Goal: Information Seeking & Learning: Check status

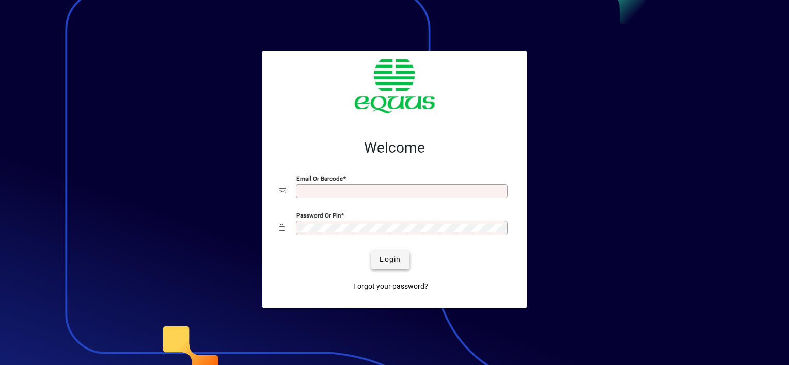
type input "**********"
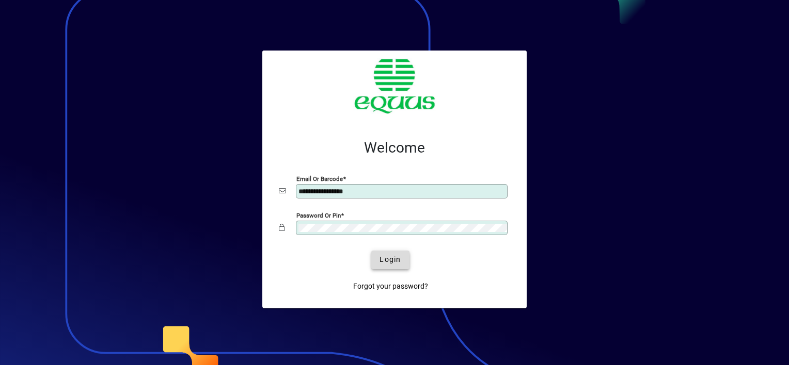
click at [380, 255] on span "Login" at bounding box center [389, 259] width 21 height 11
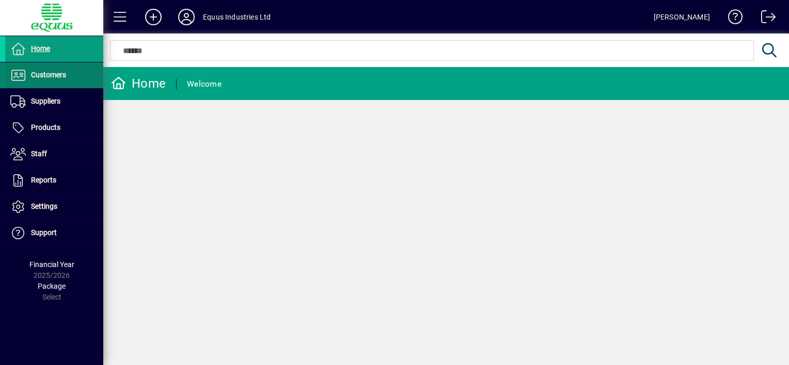
click at [52, 75] on span "Customers" at bounding box center [48, 75] width 35 height 8
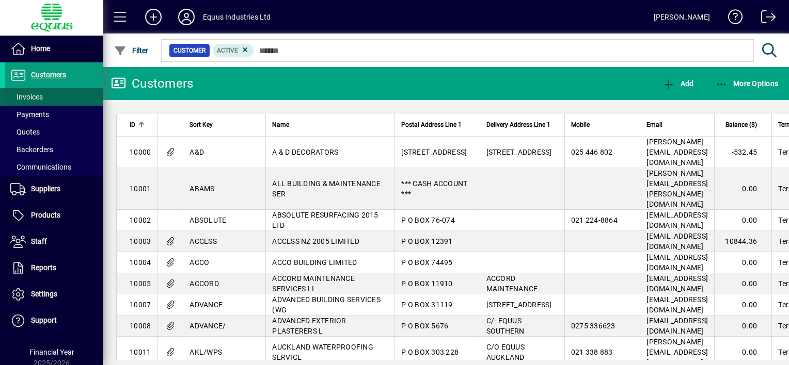
click at [44, 95] on span at bounding box center [54, 97] width 98 height 25
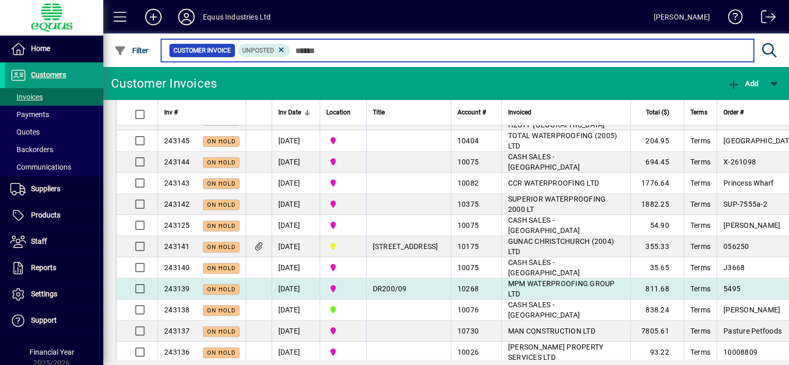
scroll to position [206, 0]
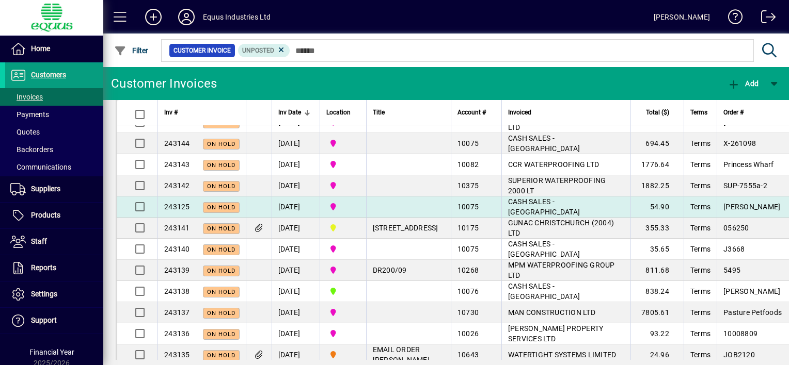
click at [475, 212] on div "10075" at bounding box center [476, 207] width 38 height 10
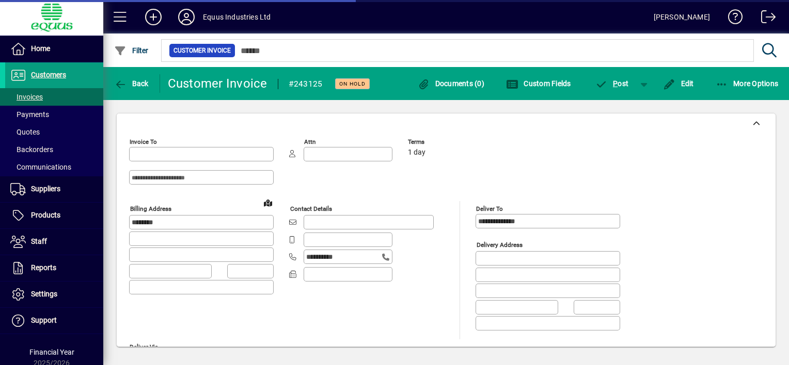
type input "**********"
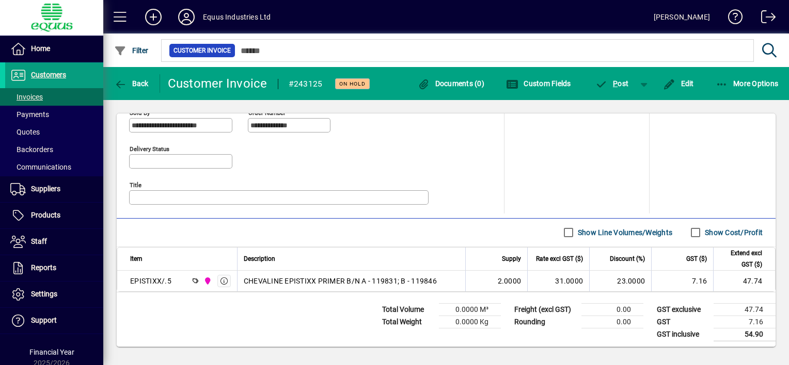
scroll to position [477, 0]
click at [123, 81] on icon "button" at bounding box center [120, 84] width 13 height 10
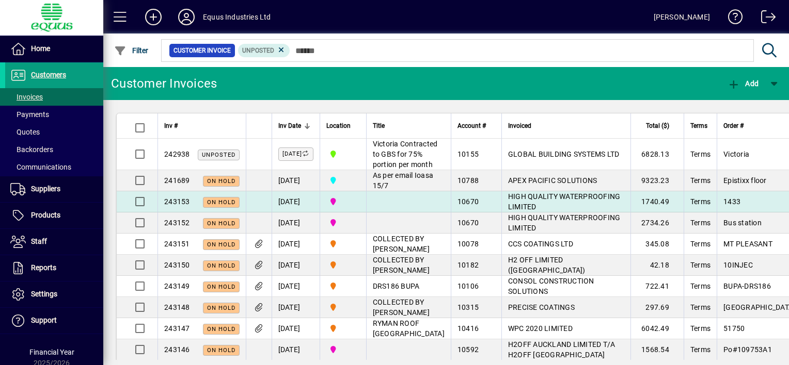
click at [414, 213] on td at bounding box center [408, 201] width 85 height 21
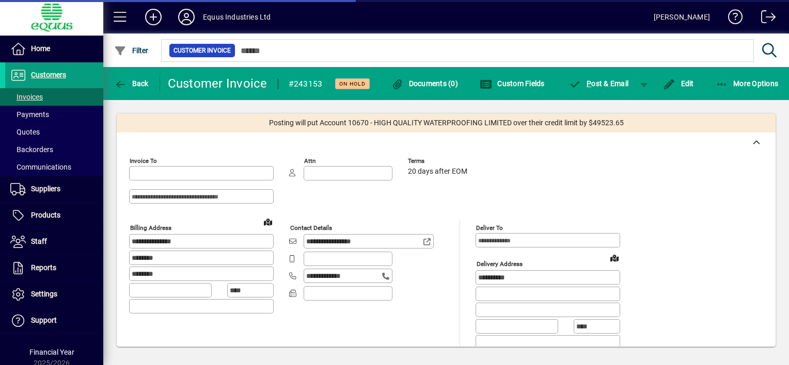
type input "**********"
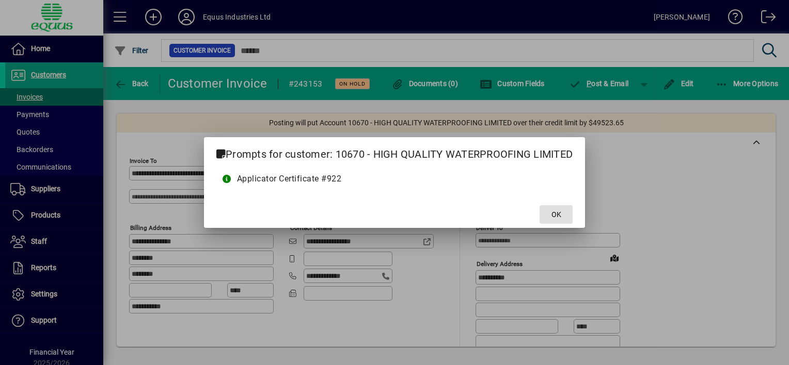
click at [556, 215] on span "OK" at bounding box center [556, 215] width 10 height 11
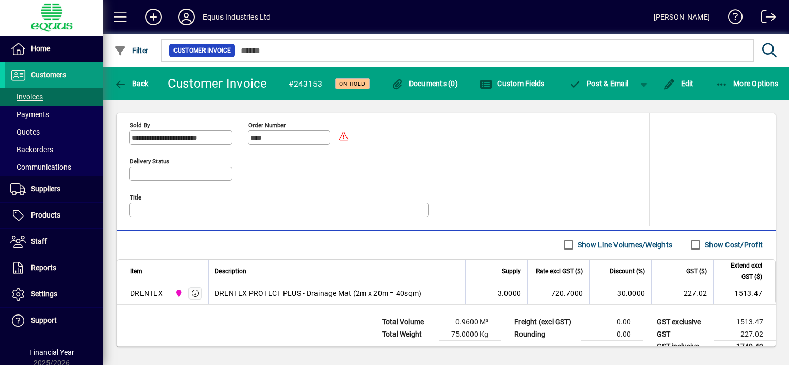
scroll to position [497, 0]
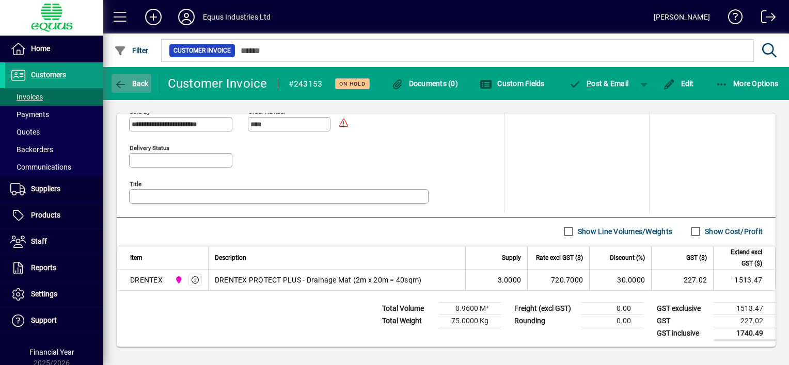
click at [122, 83] on icon "button" at bounding box center [120, 84] width 13 height 10
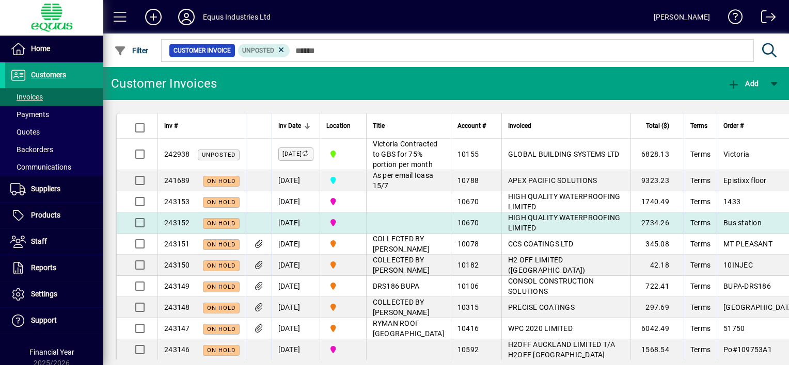
click at [516, 232] on span "HIGH QUALITY WATERPROOFING LIMITED" at bounding box center [564, 223] width 113 height 19
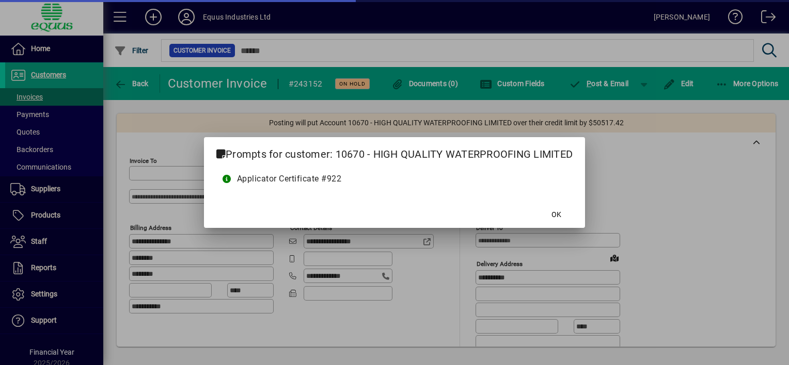
type input "**********"
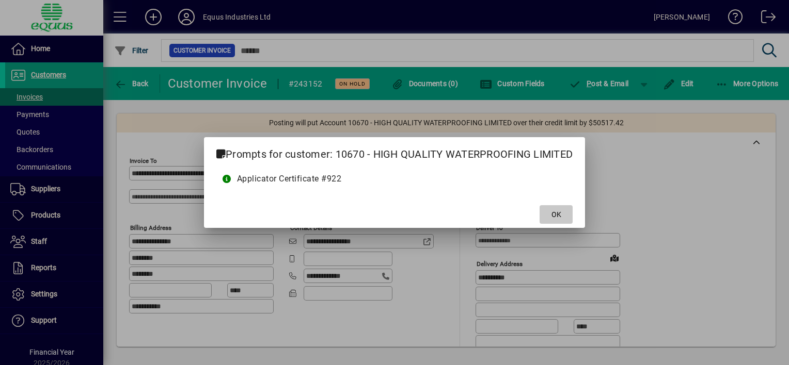
click at [553, 210] on span "OK" at bounding box center [556, 215] width 10 height 11
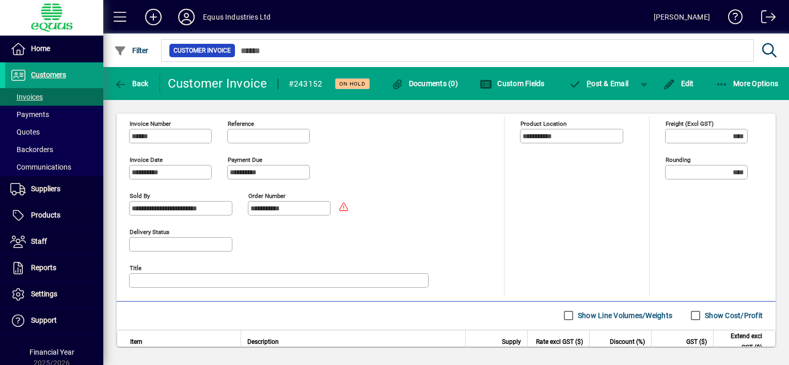
scroll to position [497, 0]
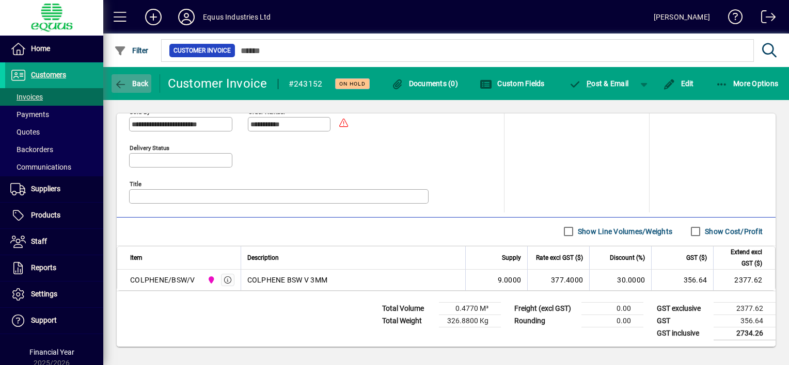
click at [121, 81] on icon "button" at bounding box center [120, 84] width 13 height 10
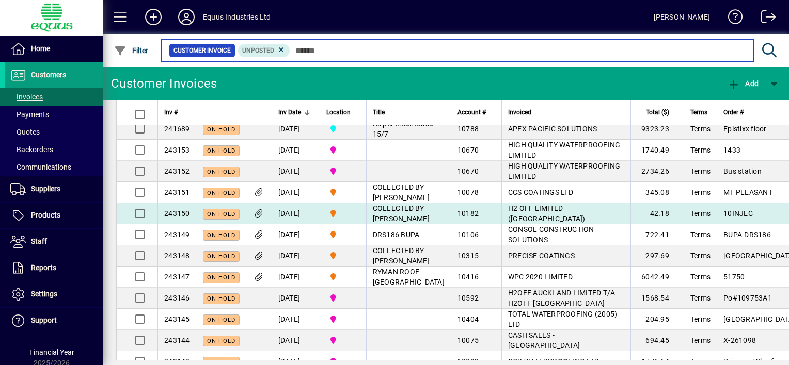
scroll to position [103, 0]
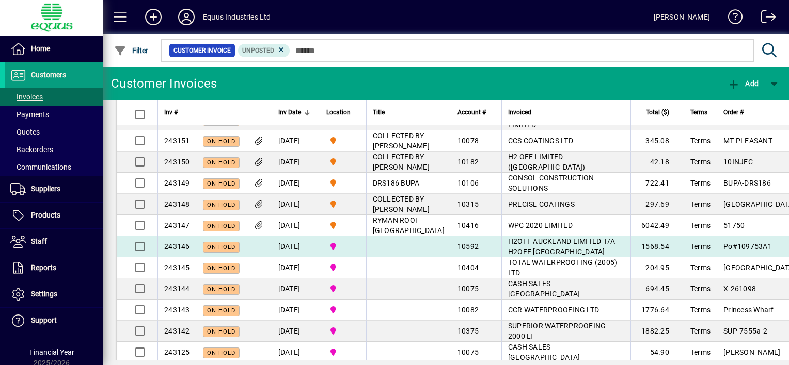
click at [366, 258] on td "2N NORTHERN" at bounding box center [343, 246] width 46 height 21
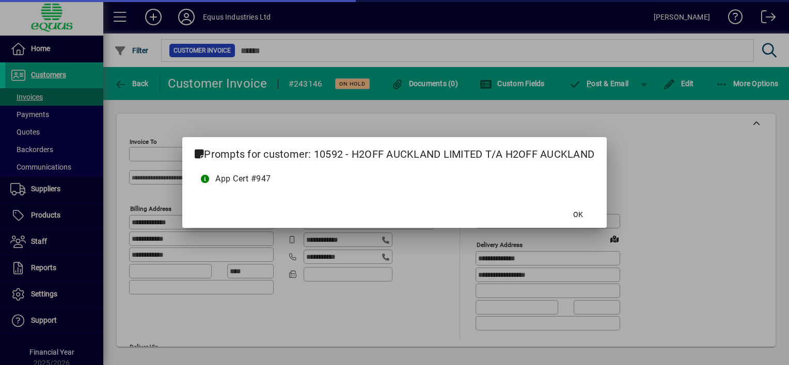
type input "**********"
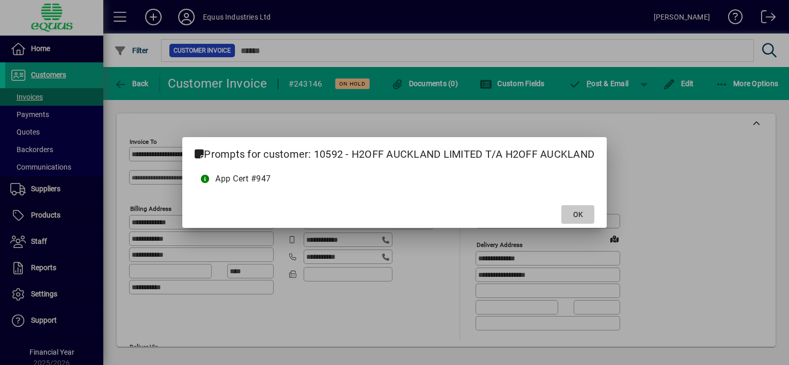
click at [572, 211] on span at bounding box center [577, 214] width 33 height 25
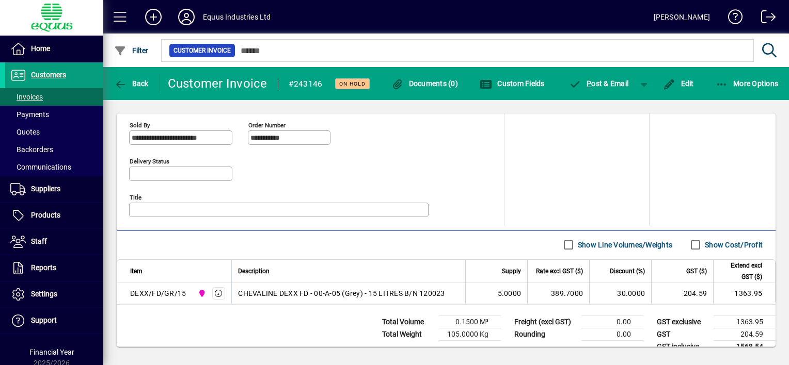
scroll to position [477, 0]
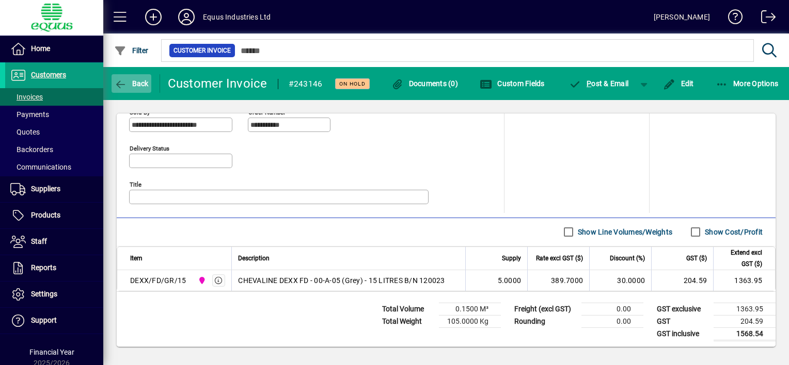
click at [117, 85] on icon "button" at bounding box center [120, 84] width 13 height 10
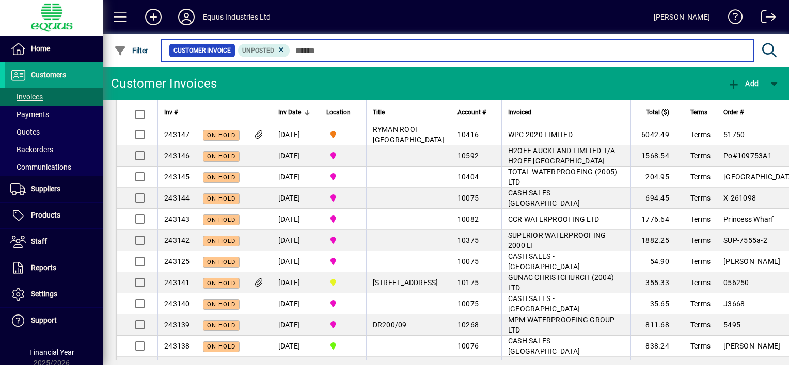
scroll to position [206, 0]
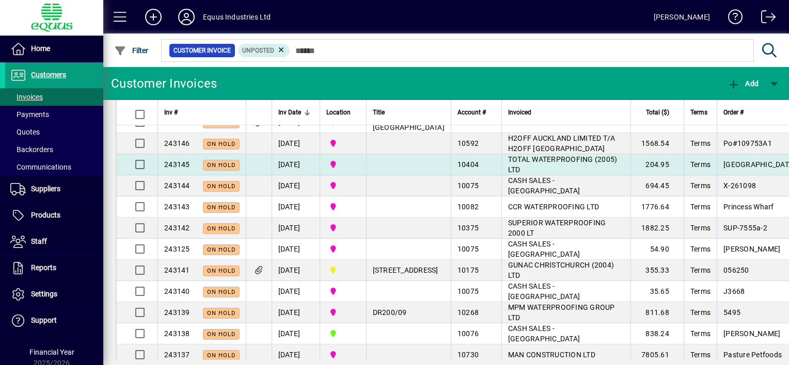
click at [508, 174] on span "TOTAL WATERPROOFING (2005) LTD" at bounding box center [562, 164] width 109 height 19
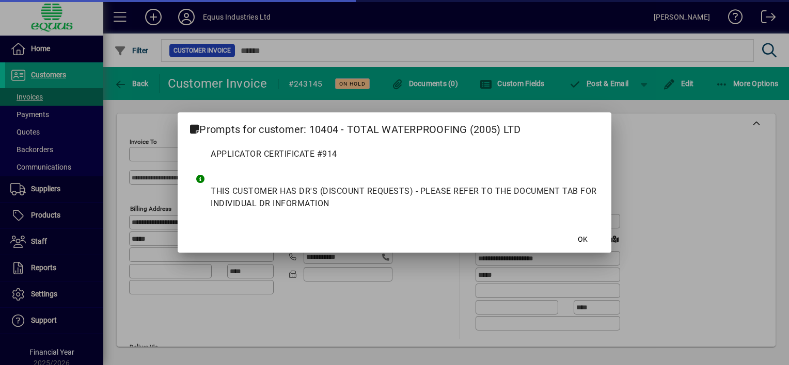
type input "**********"
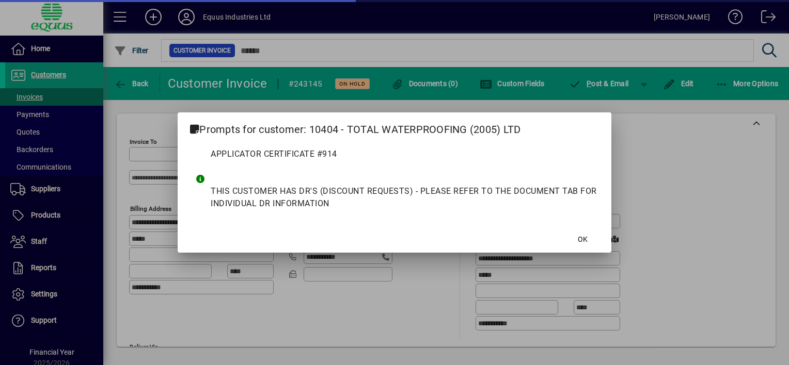
type input "**********"
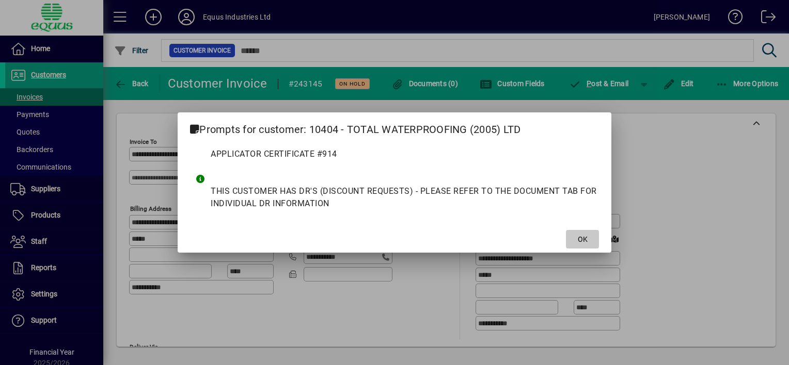
click at [591, 240] on span at bounding box center [582, 239] width 33 height 25
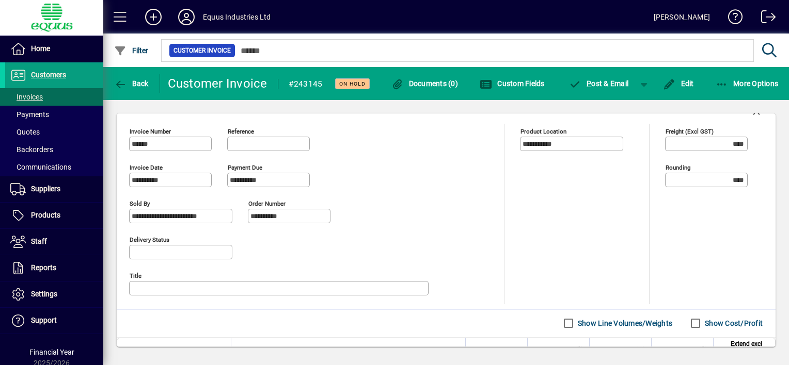
scroll to position [465, 0]
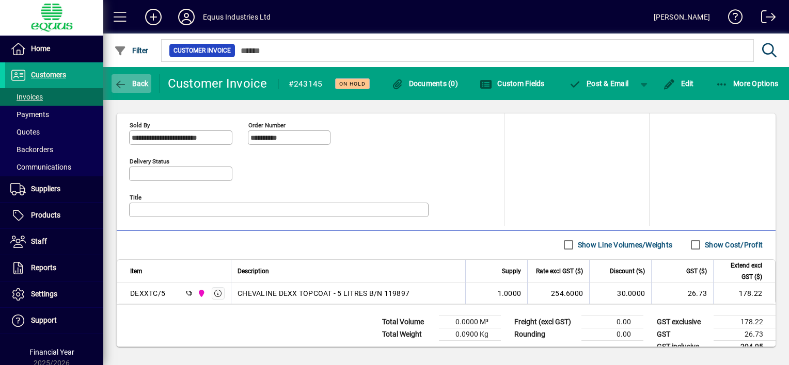
click at [121, 83] on icon "button" at bounding box center [120, 84] width 13 height 10
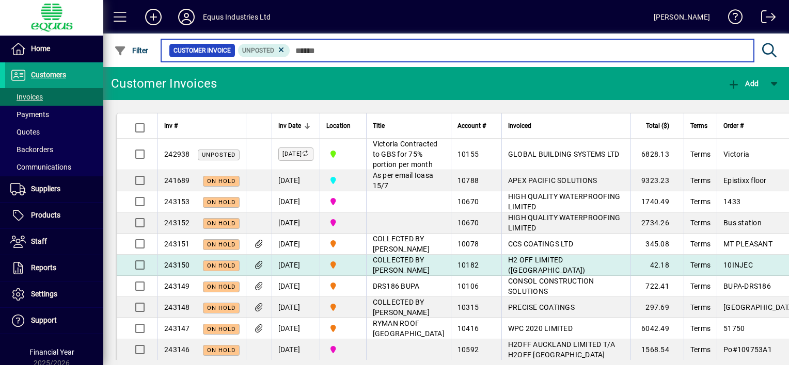
scroll to position [155, 0]
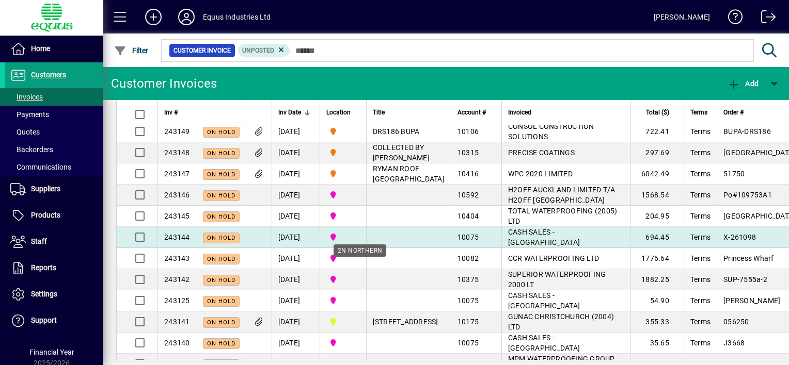
click at [360, 243] on span "2N NORTHERN" at bounding box center [343, 237] width 34 height 11
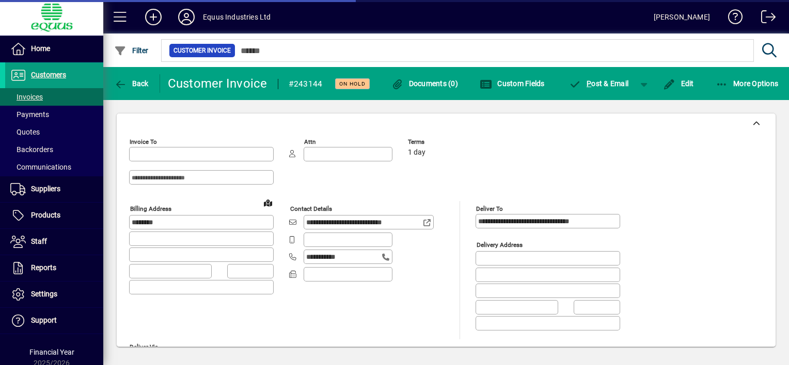
type input "**********"
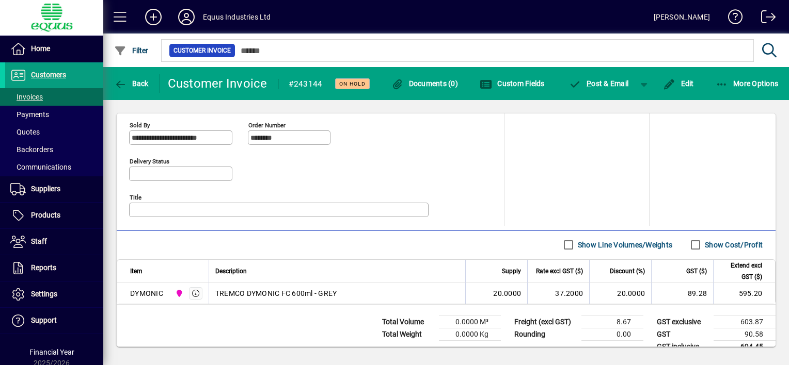
scroll to position [477, 0]
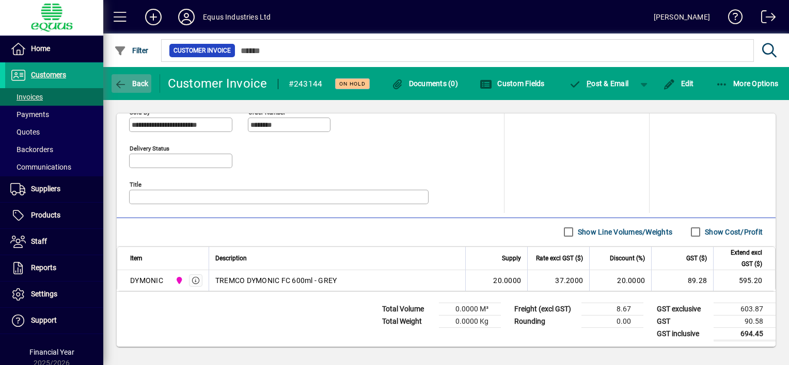
click at [116, 82] on icon "button" at bounding box center [120, 84] width 13 height 10
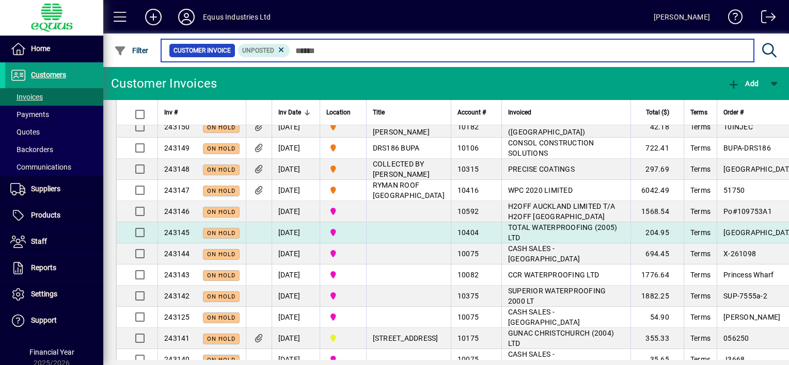
scroll to position [155, 0]
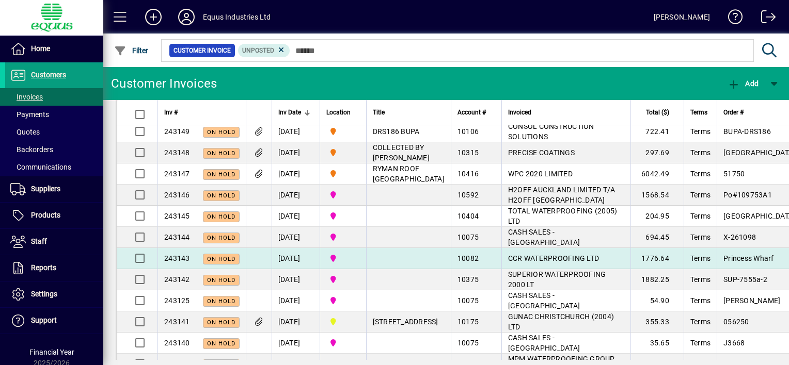
click at [366, 269] on td "2N NORTHERN" at bounding box center [343, 258] width 46 height 21
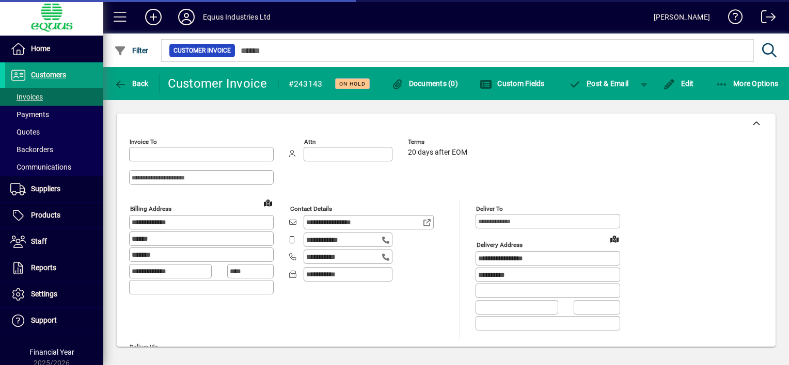
type input "**********"
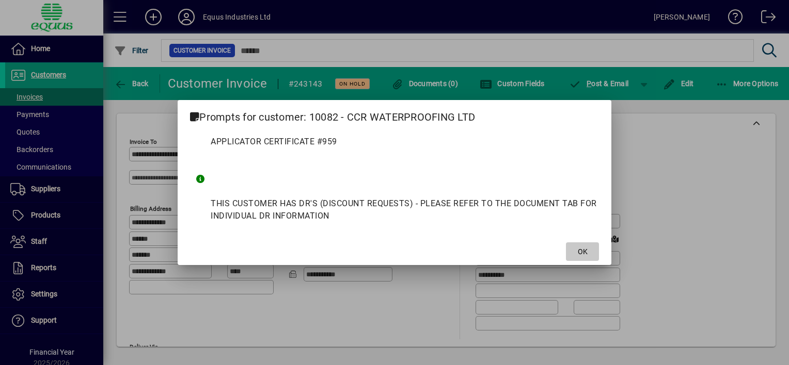
click at [581, 254] on span "OK" at bounding box center [583, 252] width 10 height 11
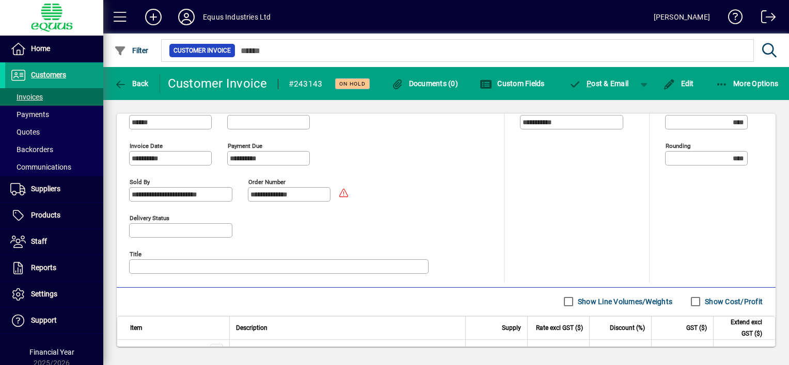
scroll to position [465, 0]
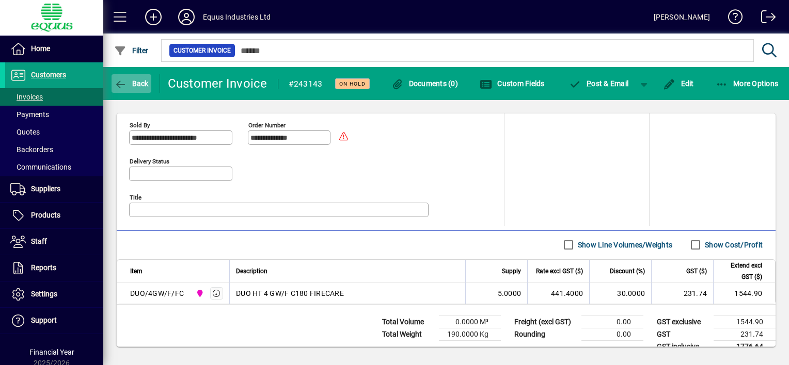
click at [121, 83] on icon "button" at bounding box center [120, 84] width 13 height 10
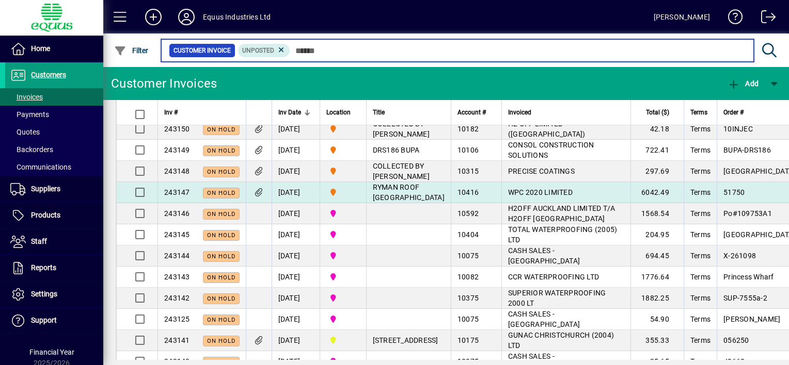
scroll to position [155, 0]
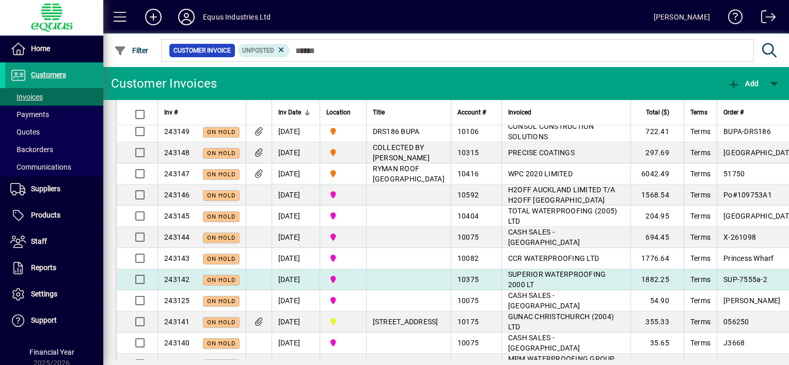
click at [437, 291] on td at bounding box center [408, 279] width 85 height 21
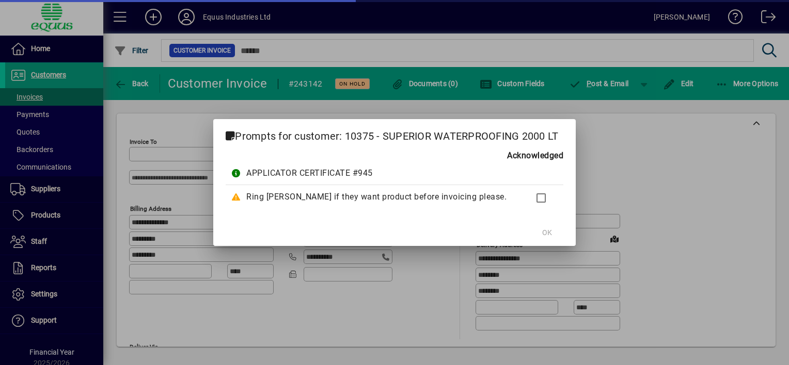
type input "**********"
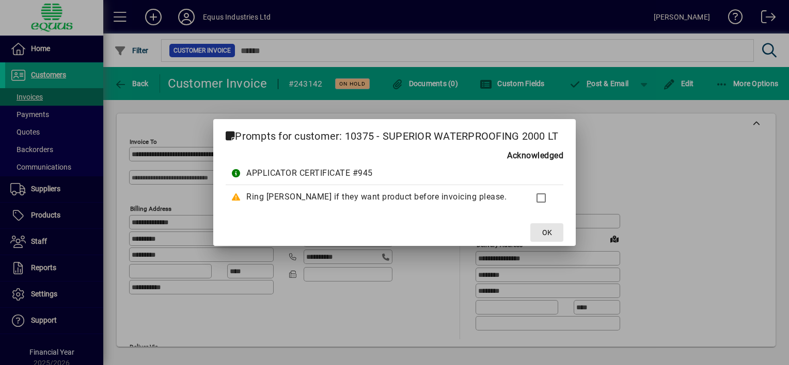
drag, startPoint x: 543, startPoint y: 232, endPoint x: 481, endPoint y: 242, distance: 62.8
click at [543, 232] on span "OK" at bounding box center [547, 233] width 10 height 11
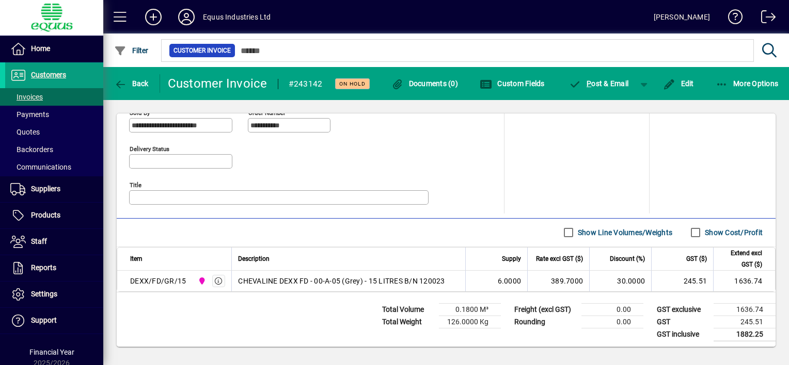
scroll to position [477, 0]
click at [115, 84] on icon "button" at bounding box center [120, 84] width 13 height 10
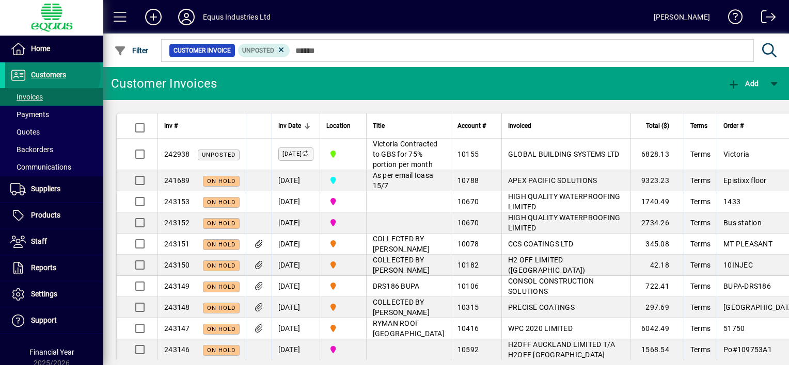
click at [52, 73] on span "Customers" at bounding box center [48, 75] width 35 height 8
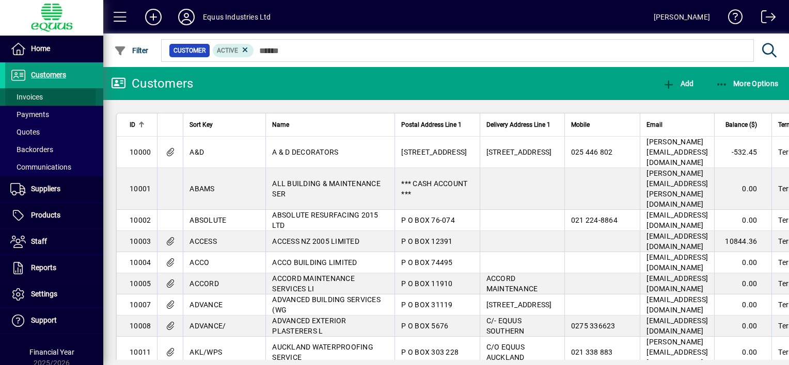
click at [45, 97] on span at bounding box center [54, 97] width 98 height 25
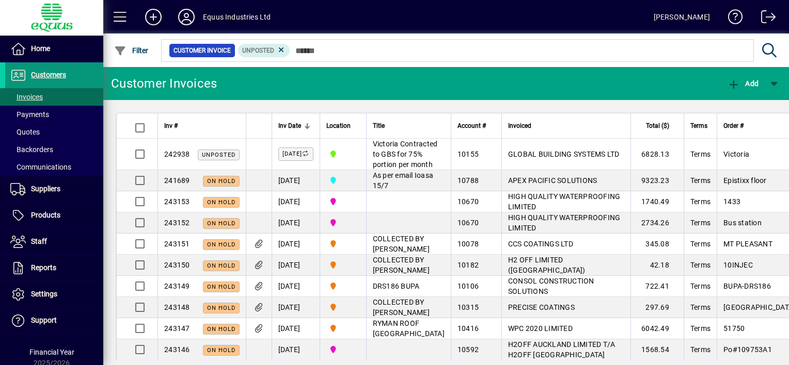
click at [52, 73] on span "Customers" at bounding box center [48, 75] width 35 height 8
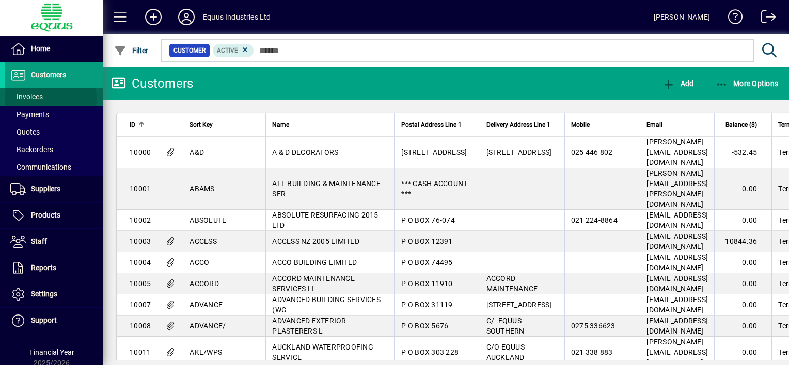
click at [43, 99] on span at bounding box center [54, 97] width 98 height 25
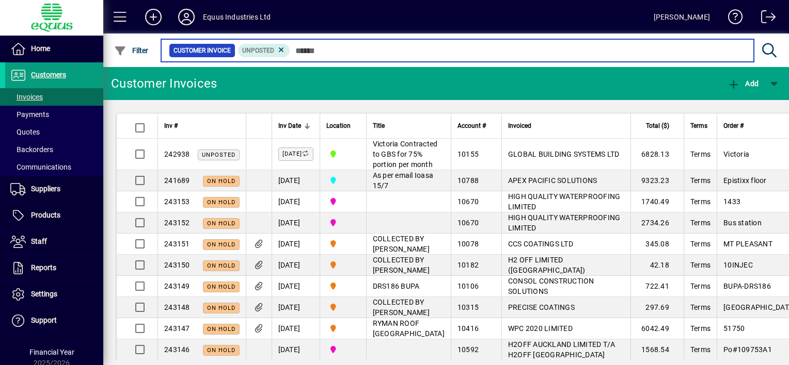
click at [452, 56] on input "text" at bounding box center [517, 50] width 455 height 14
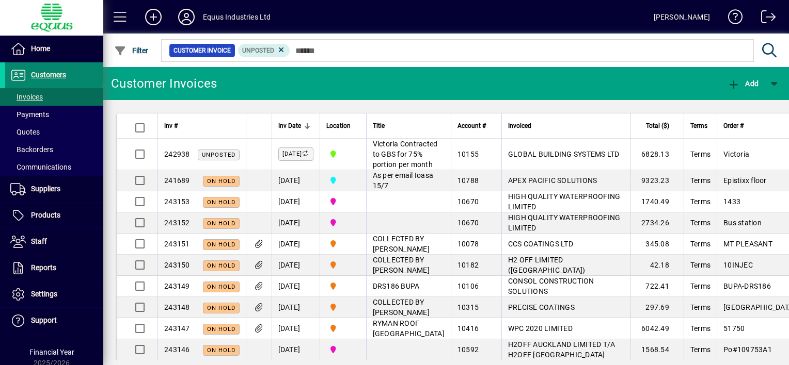
click at [53, 72] on span "Customers" at bounding box center [48, 75] width 35 height 8
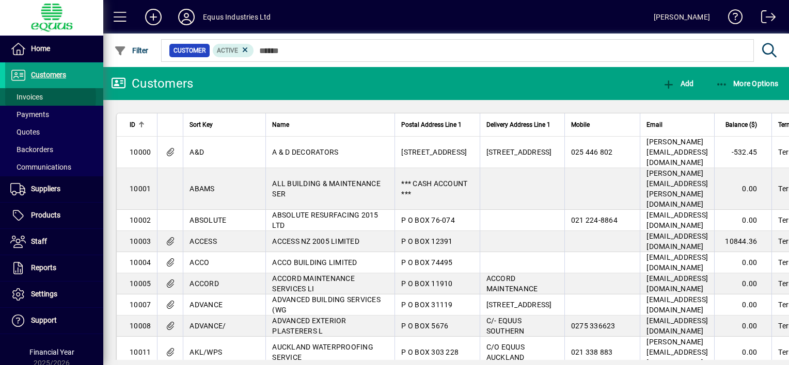
click at [34, 97] on span "Invoices" at bounding box center [26, 97] width 33 height 8
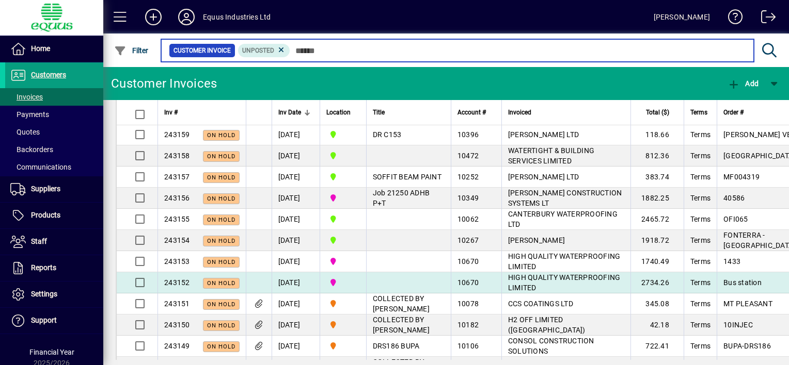
scroll to position [52, 0]
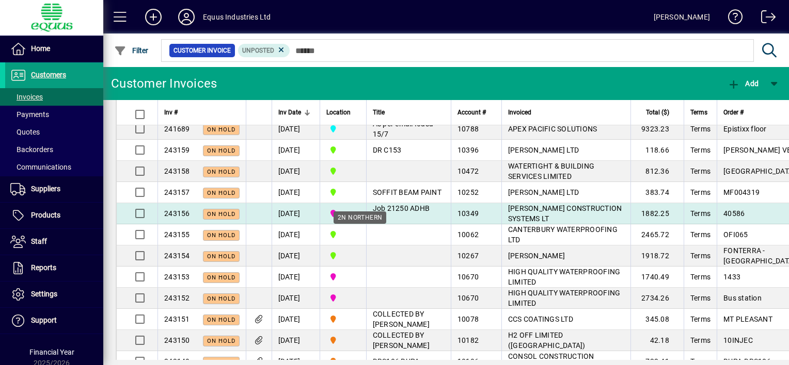
click at [360, 219] on span "2N NORTHERN" at bounding box center [343, 213] width 34 height 11
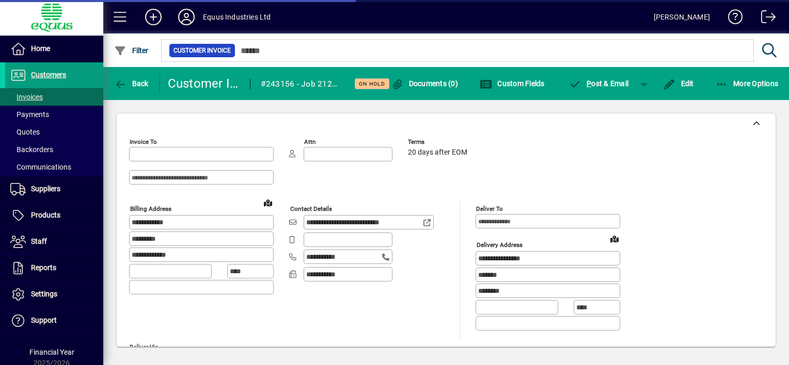
type input "**********"
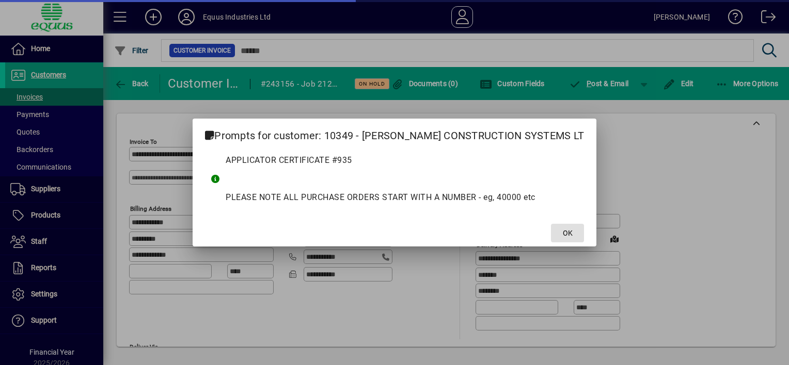
type input "**********"
click at [563, 233] on span "OK" at bounding box center [568, 233] width 10 height 11
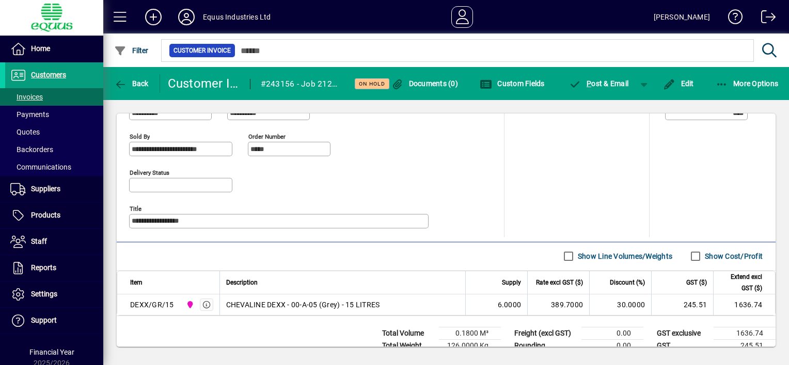
scroll to position [465, 0]
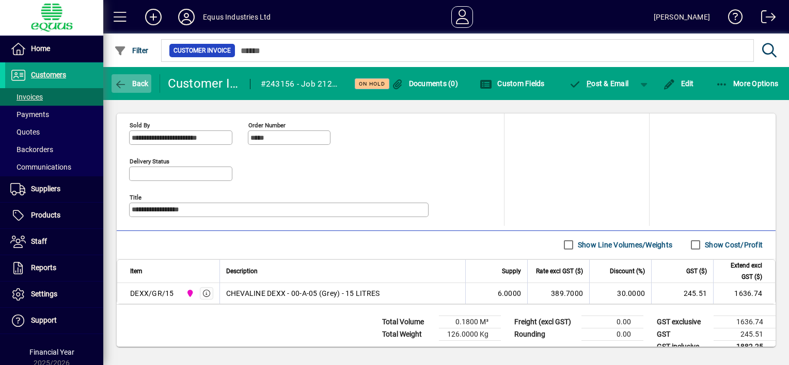
click at [122, 83] on icon "button" at bounding box center [120, 84] width 13 height 10
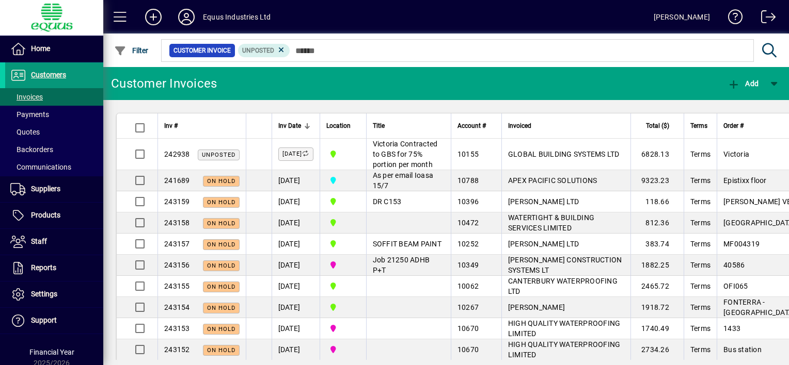
click at [59, 74] on span "Customers" at bounding box center [48, 75] width 35 height 8
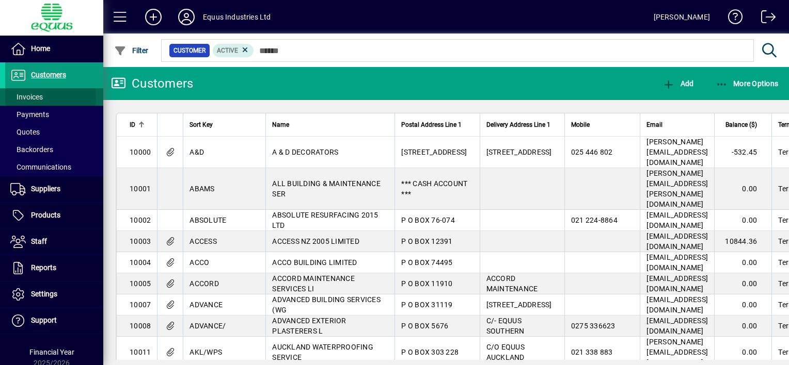
click at [50, 97] on span at bounding box center [54, 97] width 98 height 25
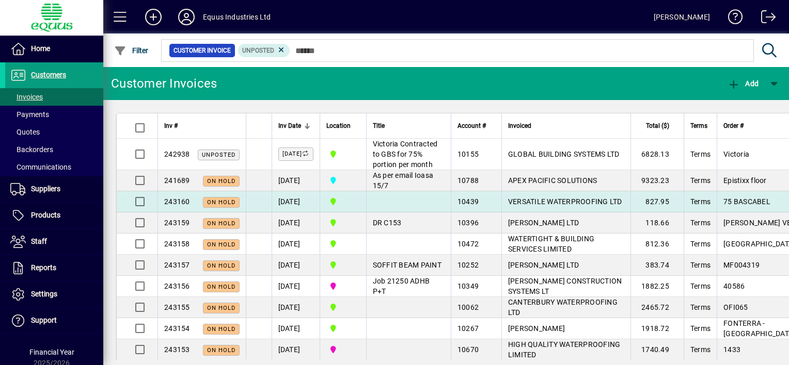
click at [404, 213] on td at bounding box center [408, 201] width 85 height 21
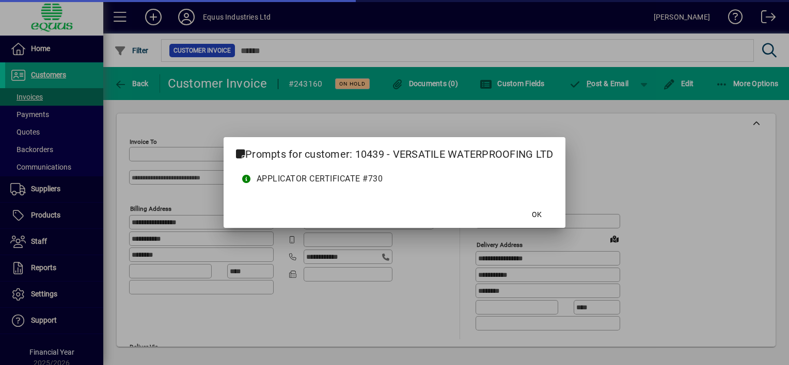
type input "**********"
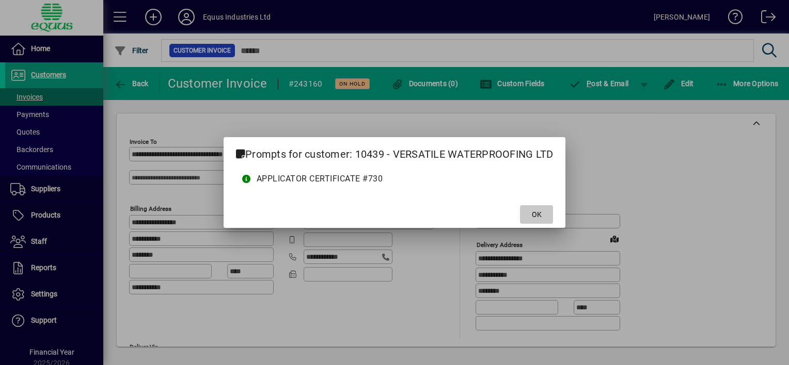
click at [535, 217] on span "OK" at bounding box center [537, 215] width 10 height 11
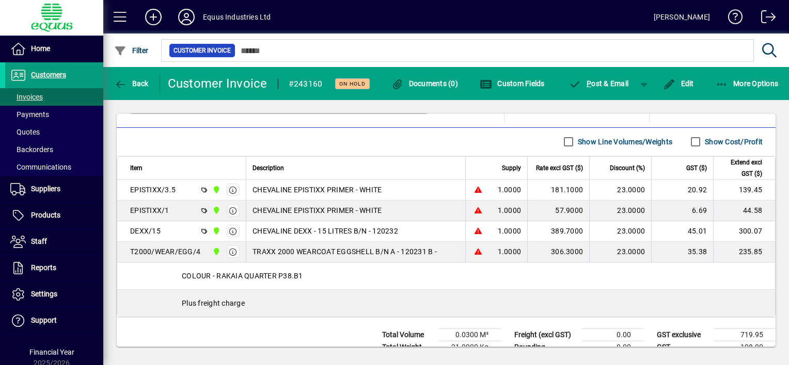
scroll to position [594, 0]
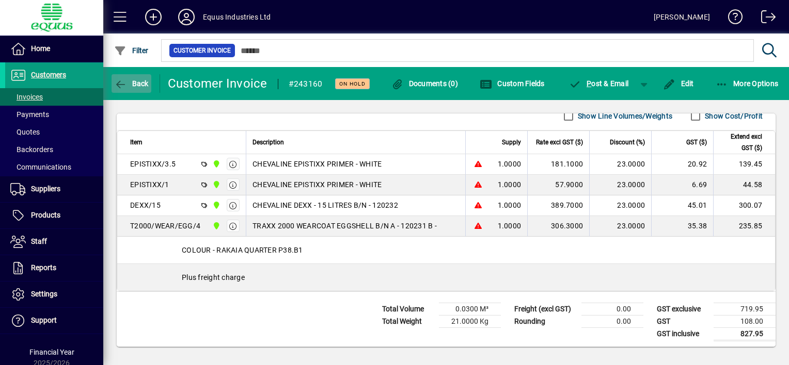
click at [122, 83] on icon "button" at bounding box center [120, 84] width 13 height 10
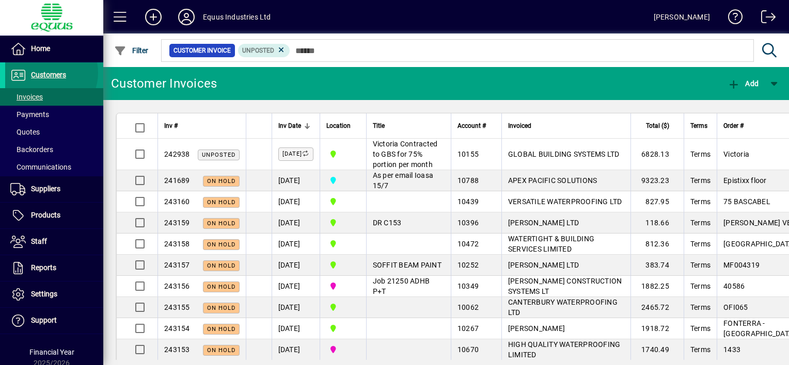
click at [45, 72] on span "Customers" at bounding box center [48, 75] width 35 height 8
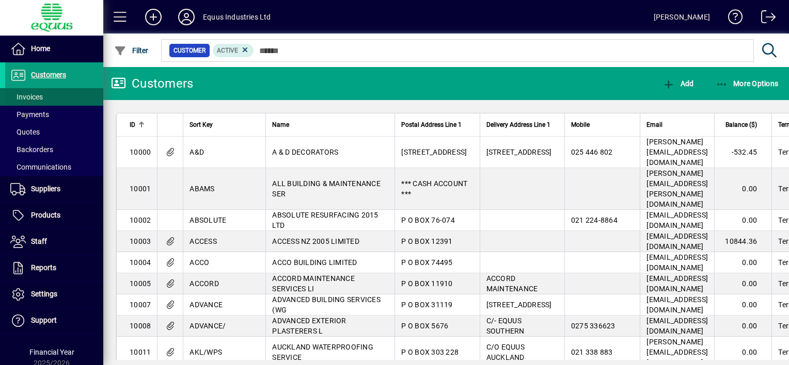
click at [50, 99] on span at bounding box center [54, 97] width 98 height 25
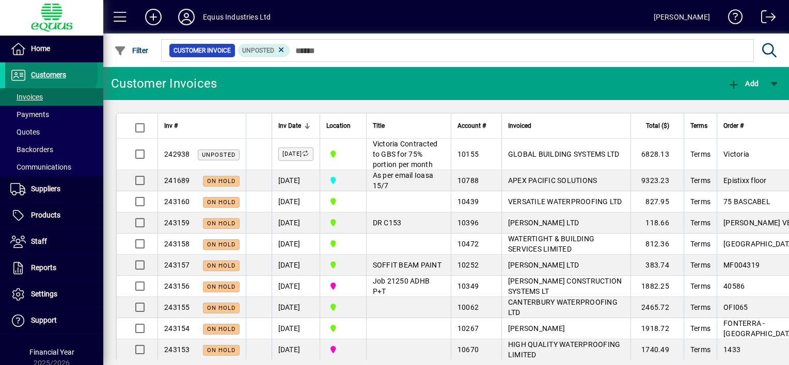
click at [50, 72] on span "Customers" at bounding box center [48, 75] width 35 height 8
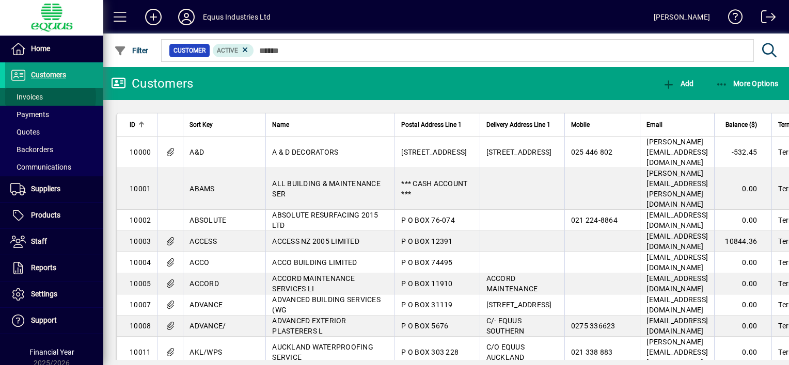
click at [47, 97] on span at bounding box center [54, 97] width 98 height 25
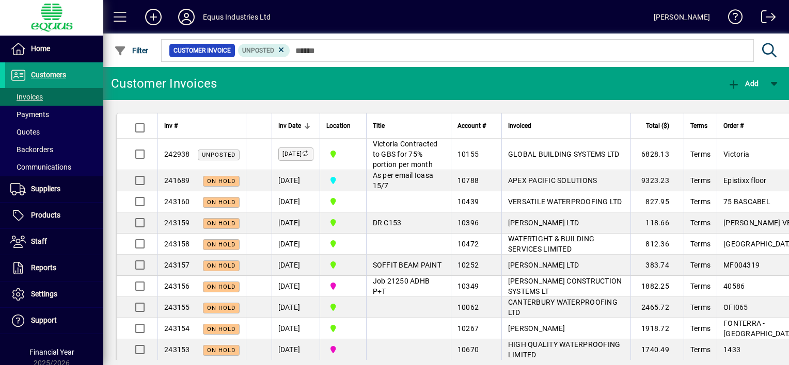
click at [39, 74] on span "Customers" at bounding box center [48, 75] width 35 height 8
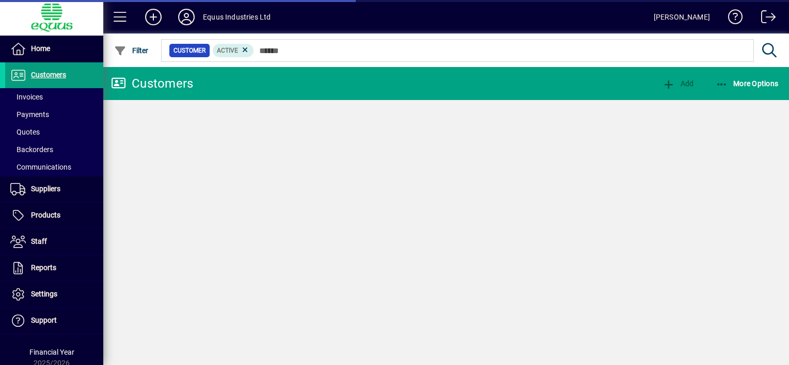
click at [35, 97] on span "Invoices" at bounding box center [26, 97] width 33 height 8
